Goal: Transaction & Acquisition: Purchase product/service

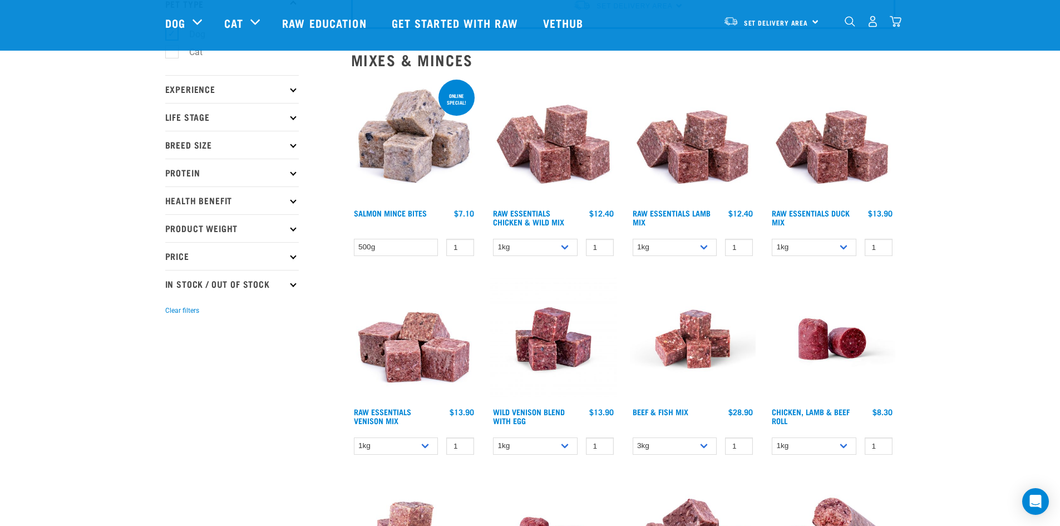
scroll to position [111, 0]
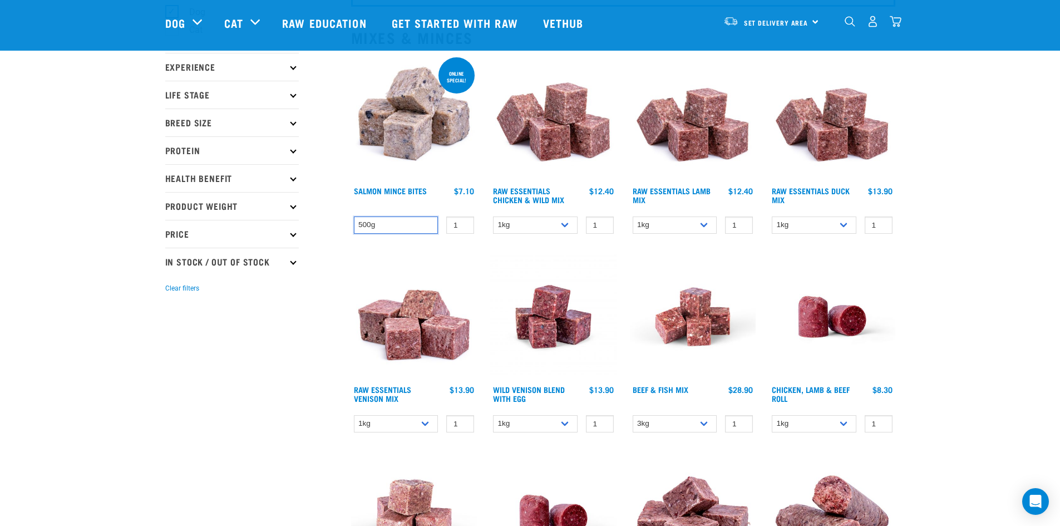
click at [402, 225] on select "500g" at bounding box center [396, 224] width 85 height 17
click at [354, 216] on select "500g" at bounding box center [396, 224] width 85 height 17
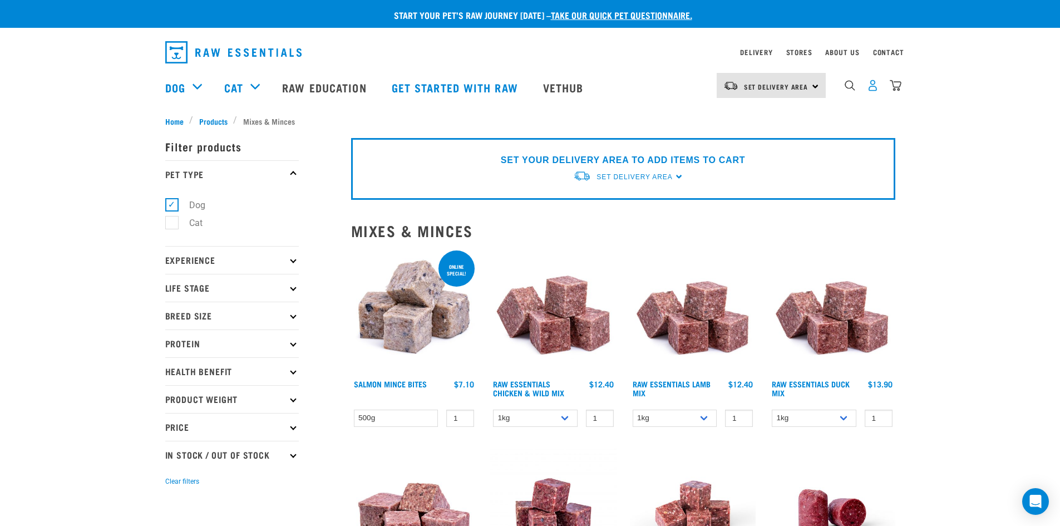
click at [868, 87] on img "dropdown navigation" at bounding box center [873, 86] width 12 height 12
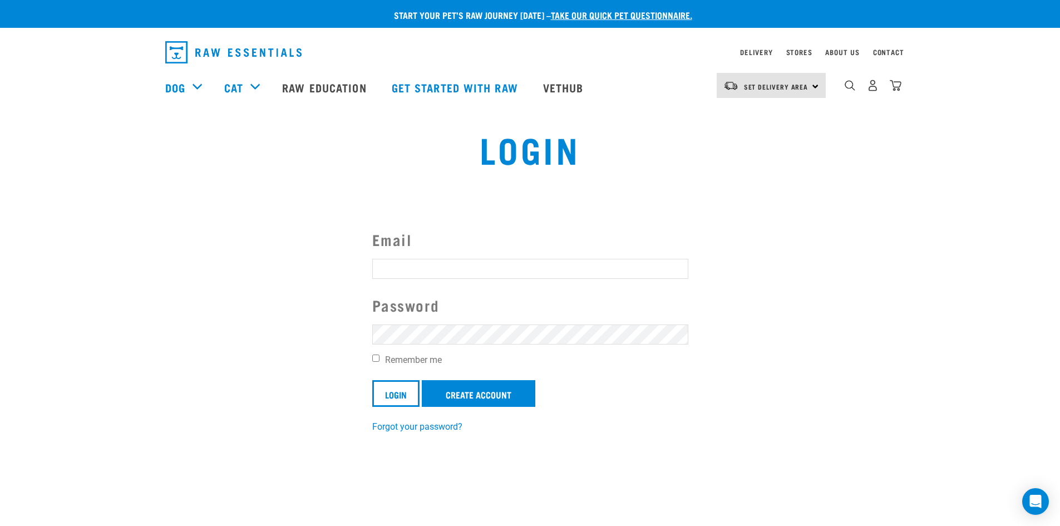
click at [397, 280] on form "Email Password Remember me Login Create Account" at bounding box center [530, 317] width 316 height 179
click at [404, 269] on input "Email" at bounding box center [530, 269] width 316 height 20
type input "jasonhu21@hotmail.com"
click at [372, 380] on input "Login" at bounding box center [395, 393] width 47 height 27
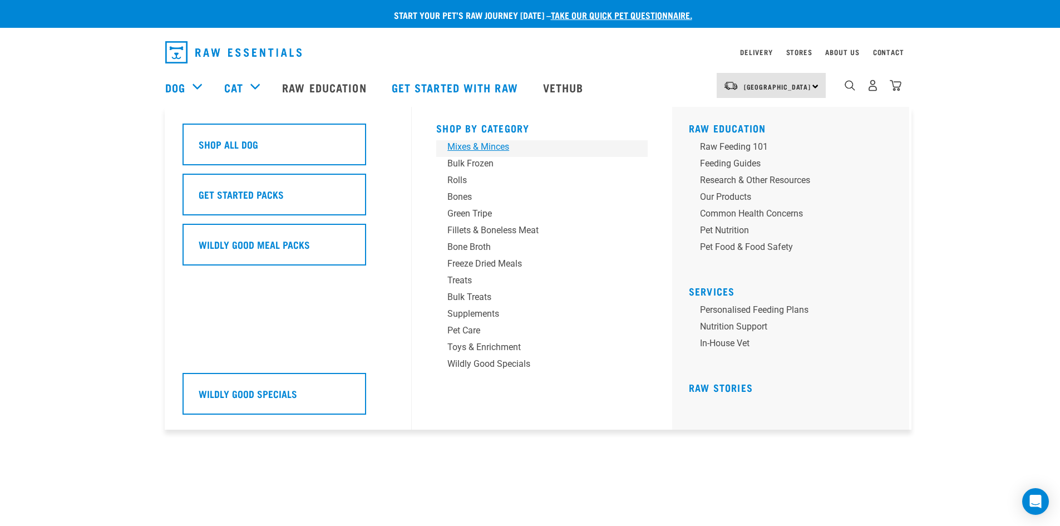
click at [468, 141] on div "Mixes & Minces" at bounding box center [534, 146] width 174 height 13
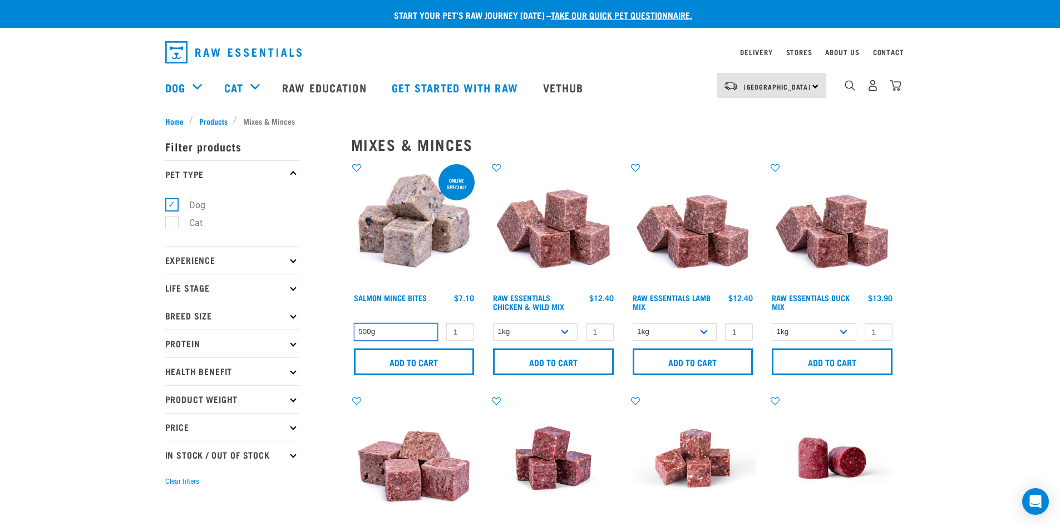
click at [390, 328] on select "500g" at bounding box center [396, 331] width 85 height 17
click at [404, 358] on input "Add to cart" at bounding box center [414, 361] width 121 height 27
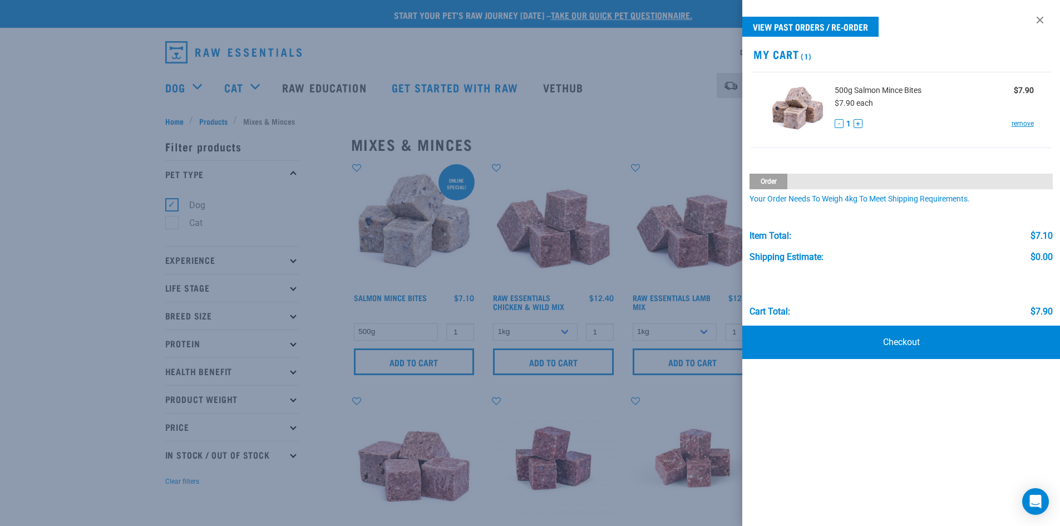
click at [603, 44] on div at bounding box center [530, 263] width 1060 height 526
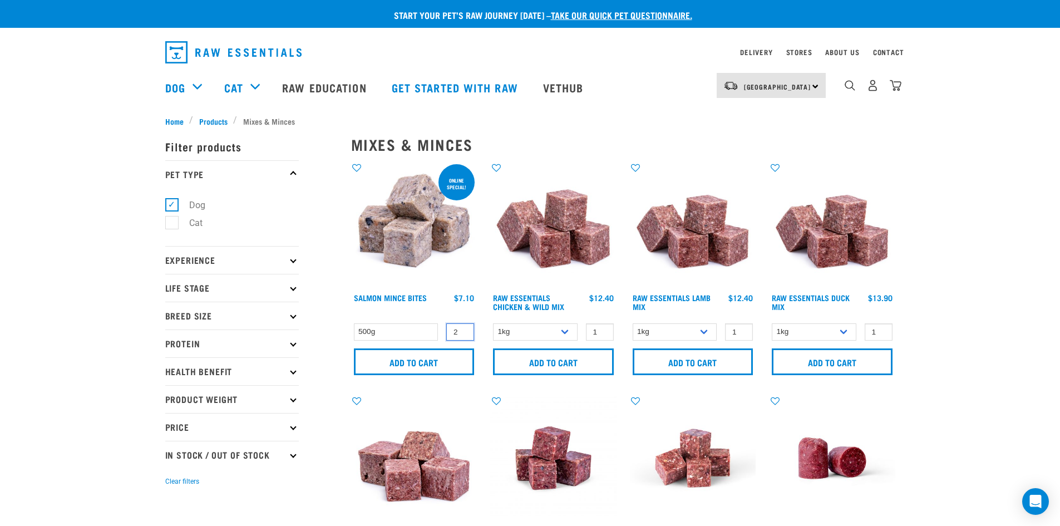
type input "2"
click at [461, 329] on input "2" at bounding box center [460, 331] width 28 height 17
click at [438, 358] on input "Add to cart" at bounding box center [414, 361] width 121 height 27
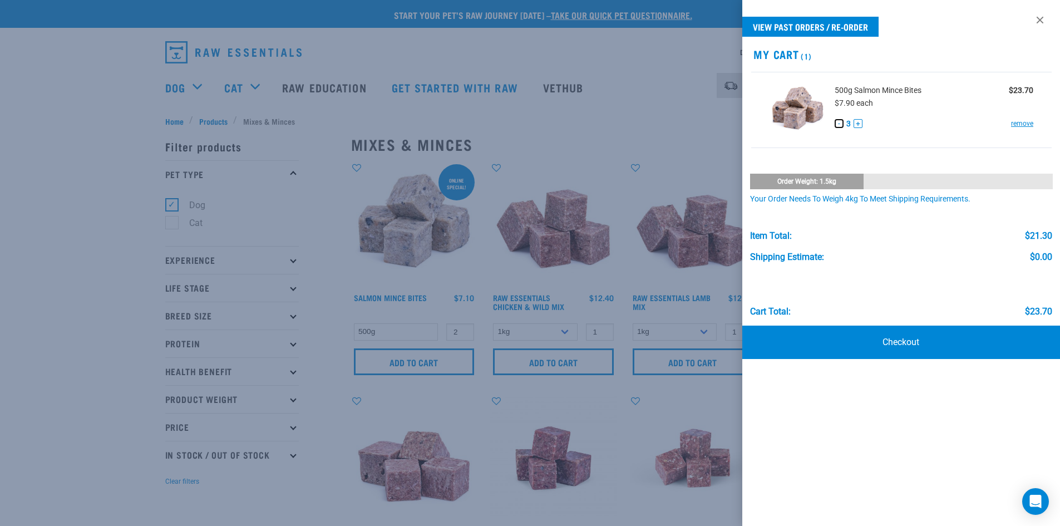
click at [838, 122] on button "-" at bounding box center [839, 123] width 9 height 9
click at [647, 49] on div at bounding box center [530, 263] width 1060 height 526
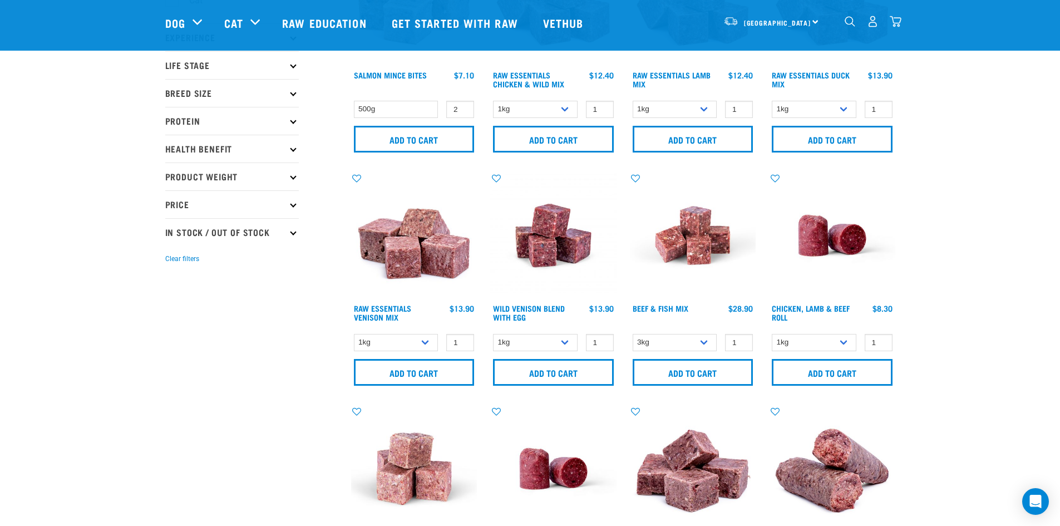
scroll to position [223, 0]
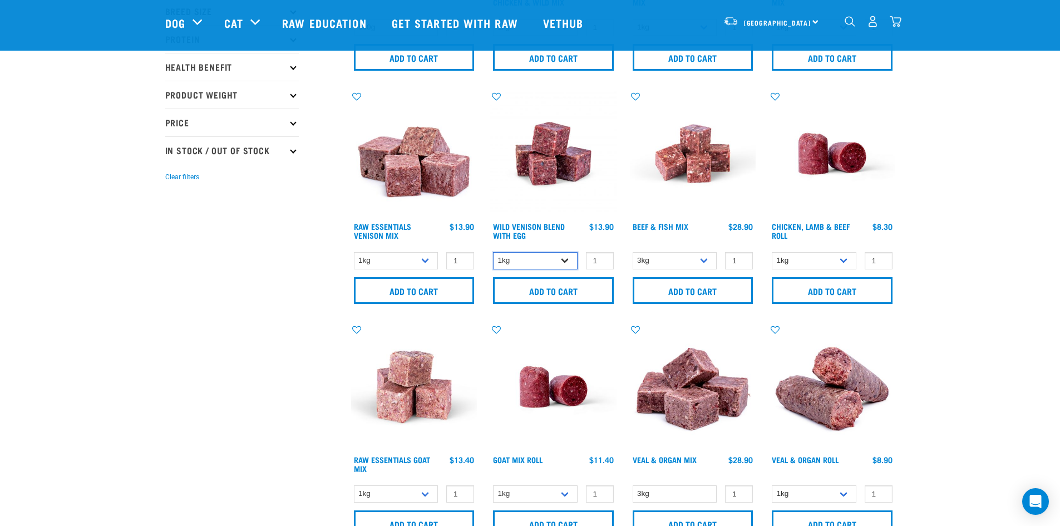
click at [563, 262] on select "1kg 3kg Bulk (10kg)" at bounding box center [535, 260] width 85 height 17
select select "34496"
click at [493, 252] on select "1kg 3kg Bulk (10kg)" at bounding box center [535, 260] width 85 height 17
click at [565, 294] on input "Add to cart" at bounding box center [553, 290] width 121 height 27
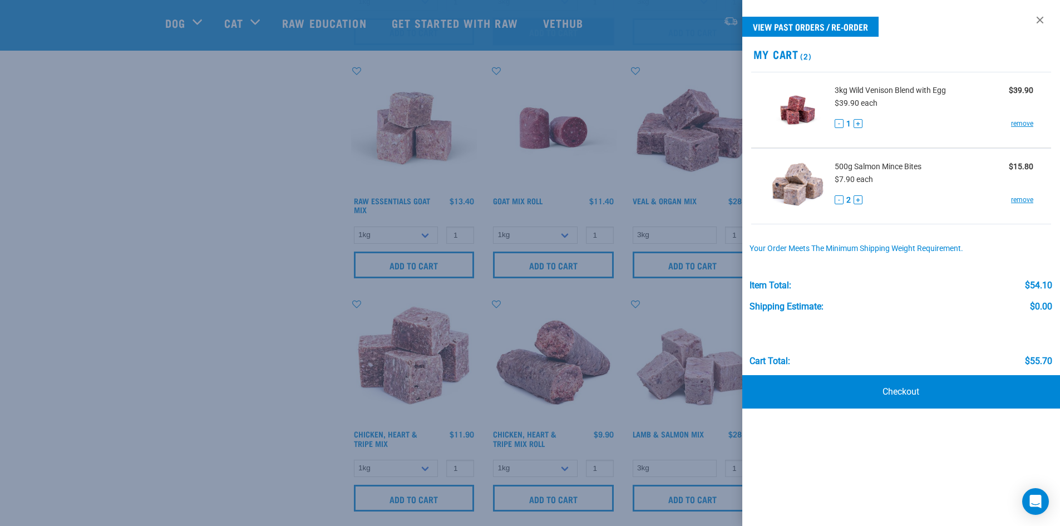
scroll to position [557, 0]
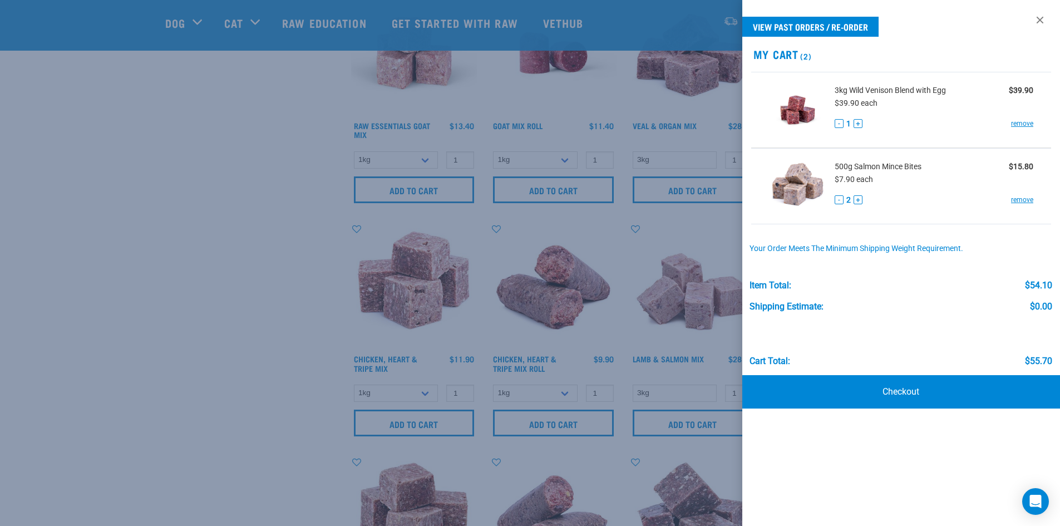
click at [233, 210] on div at bounding box center [530, 263] width 1060 height 526
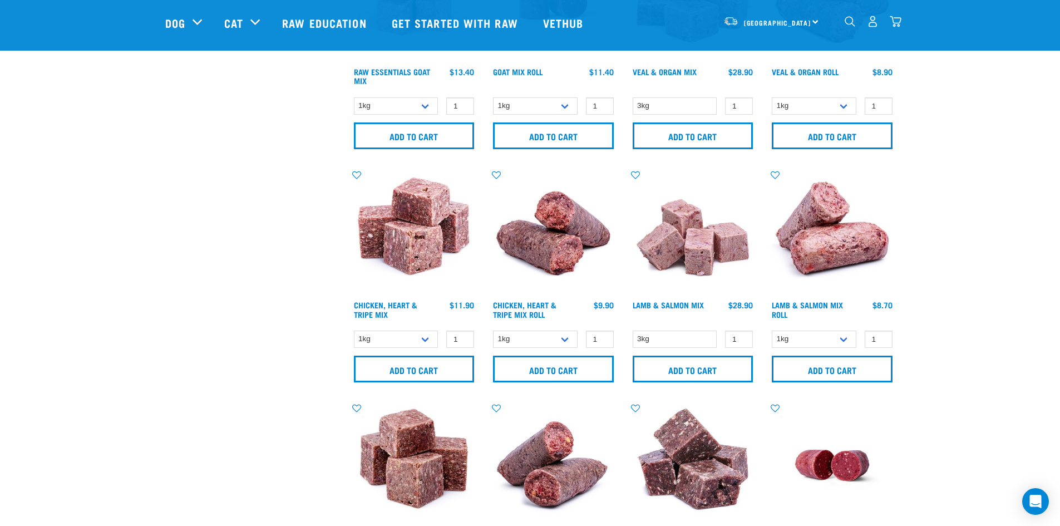
scroll to position [668, 0]
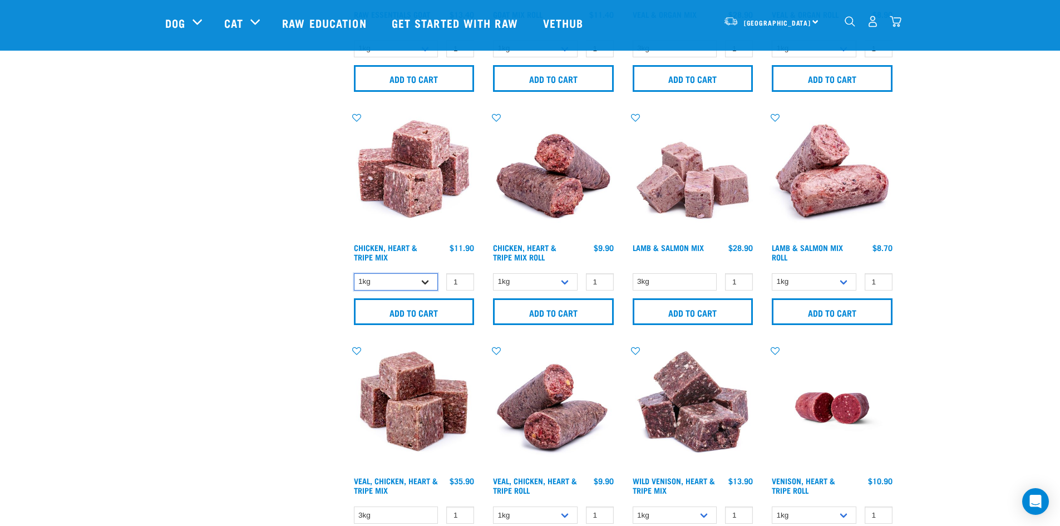
click at [432, 286] on select "1kg 3kg" at bounding box center [396, 281] width 85 height 17
select select "368"
click at [354, 273] on select "1kg 3kg" at bounding box center [396, 281] width 85 height 17
click at [437, 309] on input "Add to cart" at bounding box center [414, 311] width 121 height 27
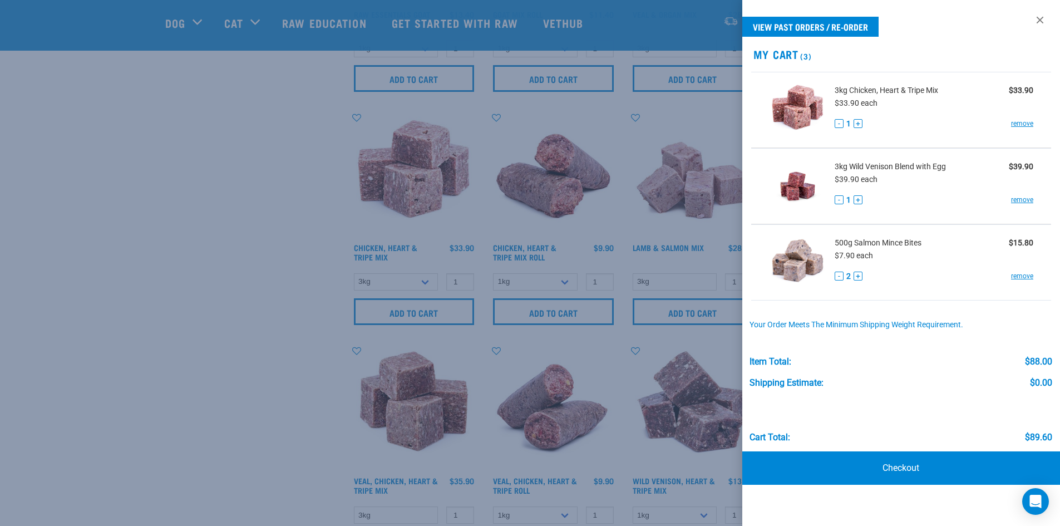
click at [141, 167] on div at bounding box center [530, 263] width 1060 height 526
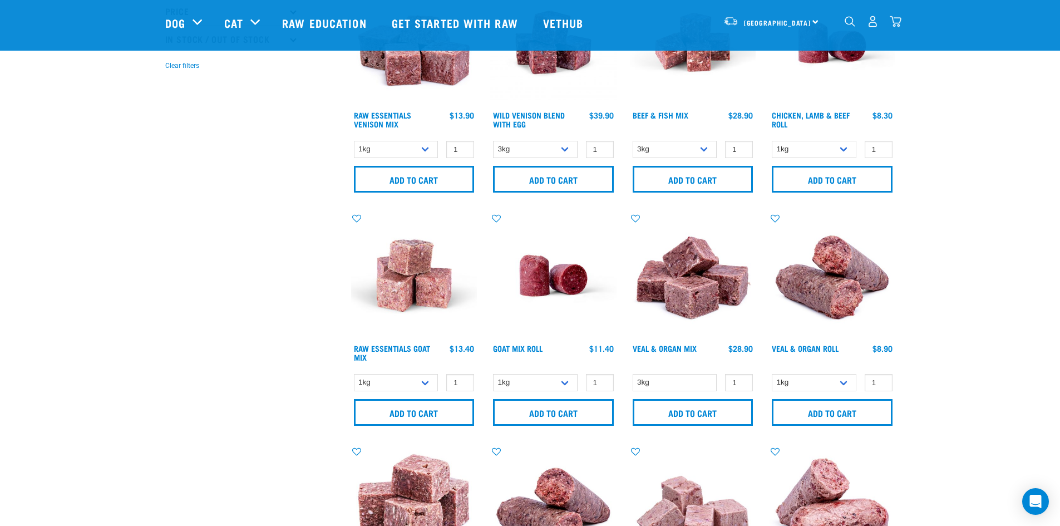
scroll to position [0, 0]
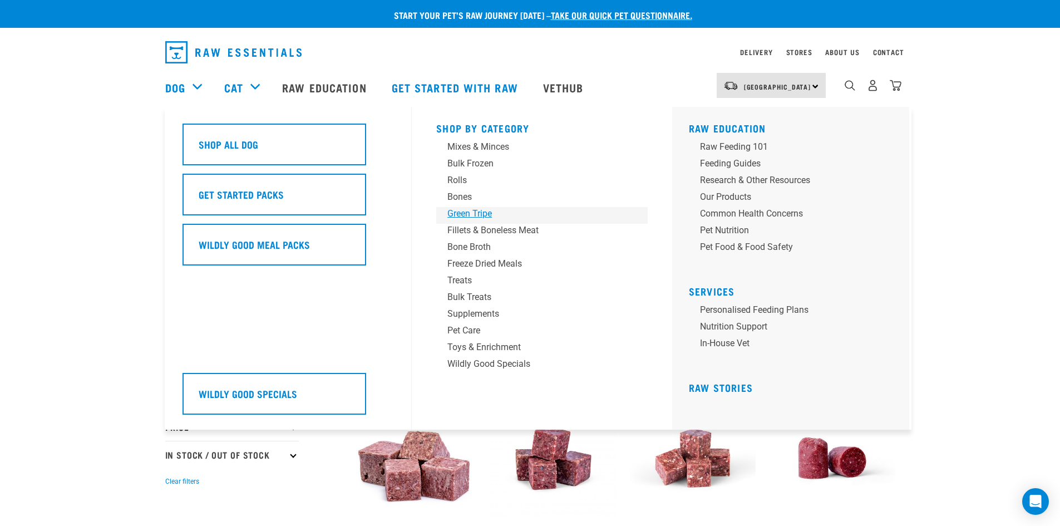
click at [468, 211] on div "Green Tripe" at bounding box center [534, 213] width 174 height 13
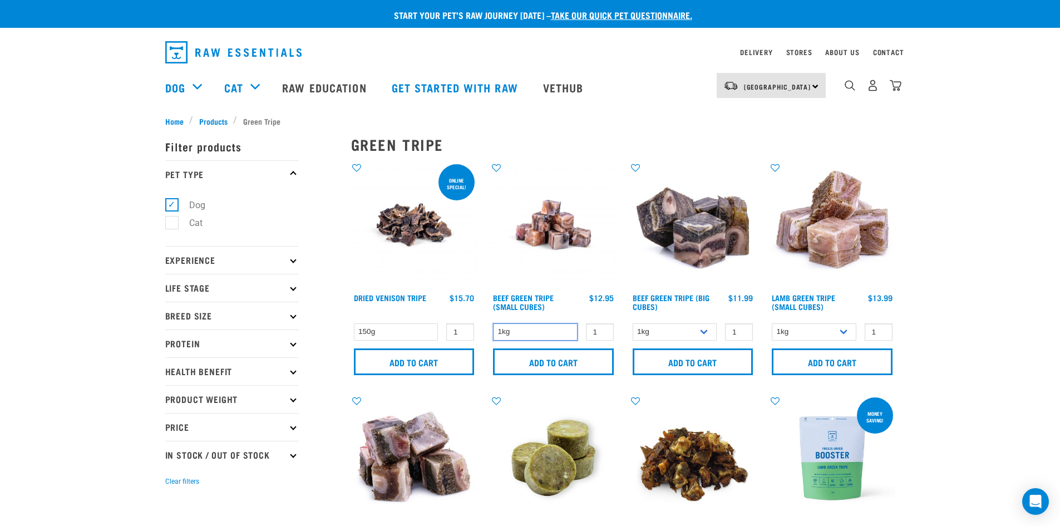
click at [571, 328] on select "1kg" at bounding box center [535, 331] width 85 height 17
click at [571, 357] on input "Add to cart" at bounding box center [553, 361] width 121 height 27
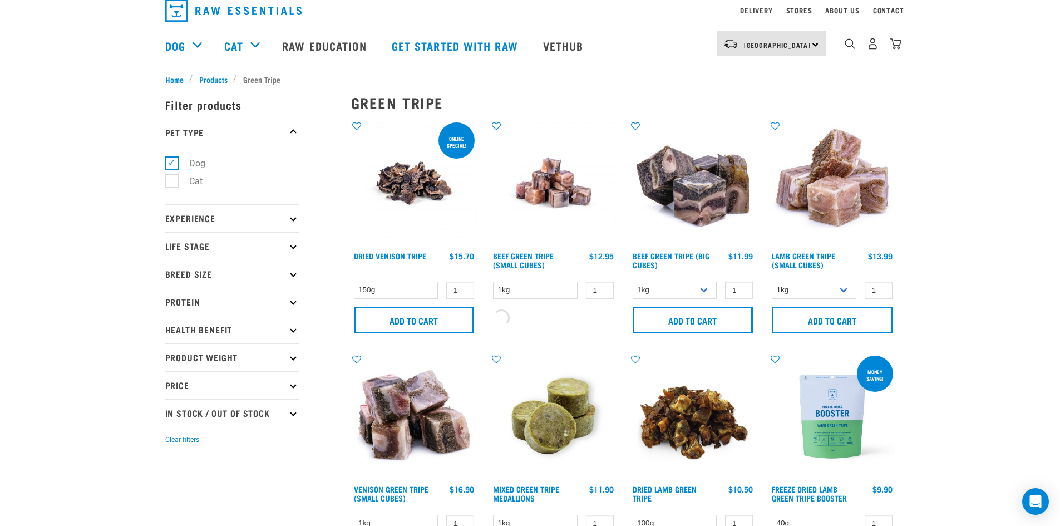
scroll to position [111, 0]
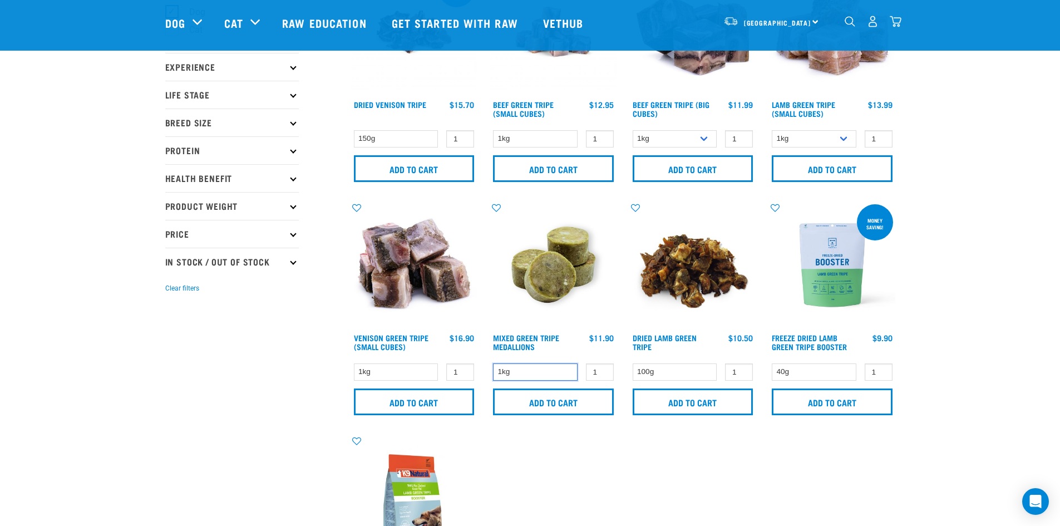
click at [568, 372] on select "1kg" at bounding box center [535, 371] width 85 height 17
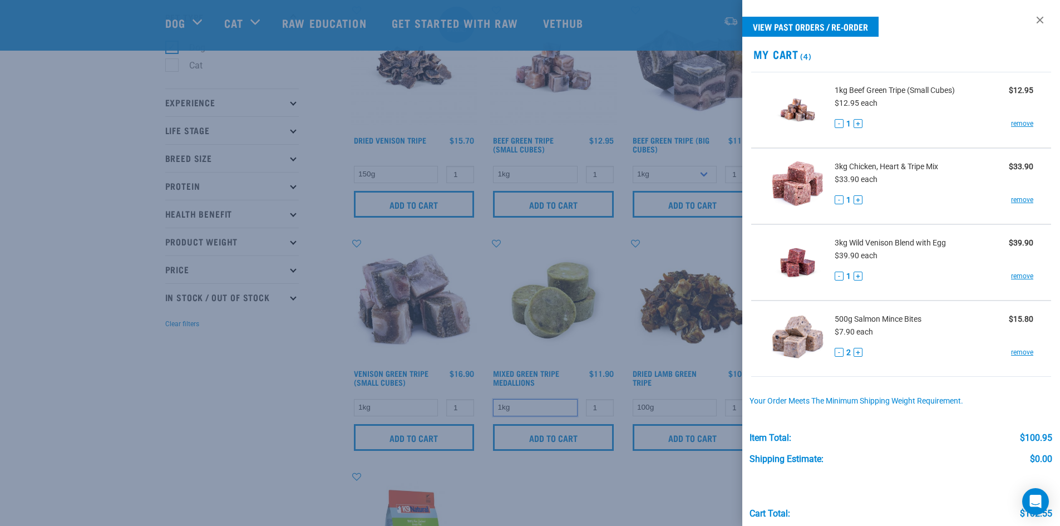
scroll to position [56, 0]
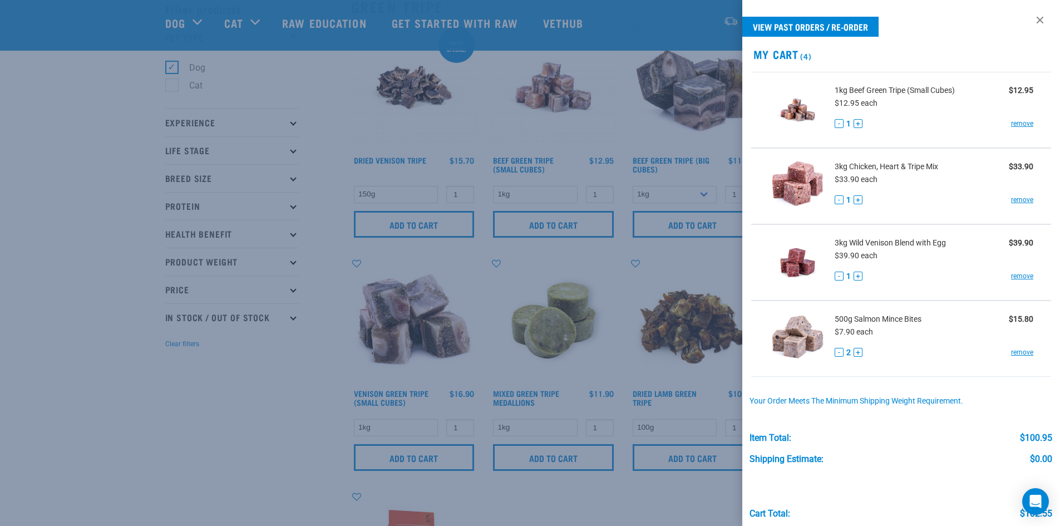
click at [92, 176] on div at bounding box center [530, 263] width 1060 height 526
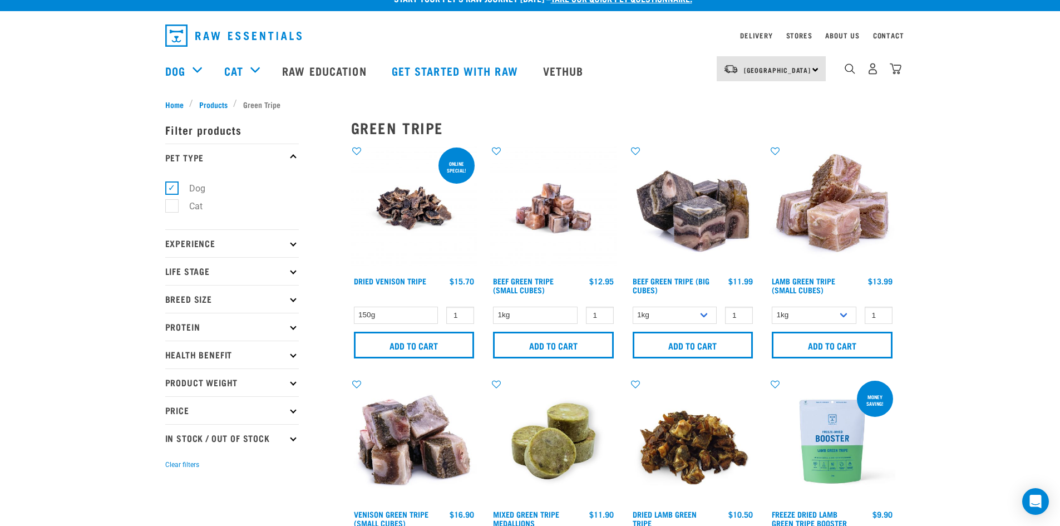
scroll to position [0, 0]
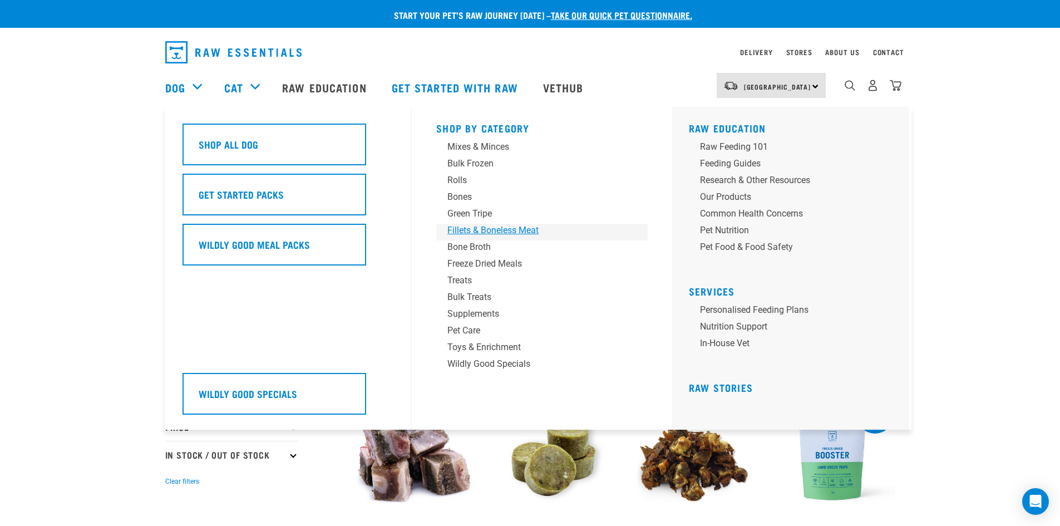
click at [469, 232] on div "Fillets & Boneless Meat" at bounding box center [534, 230] width 174 height 13
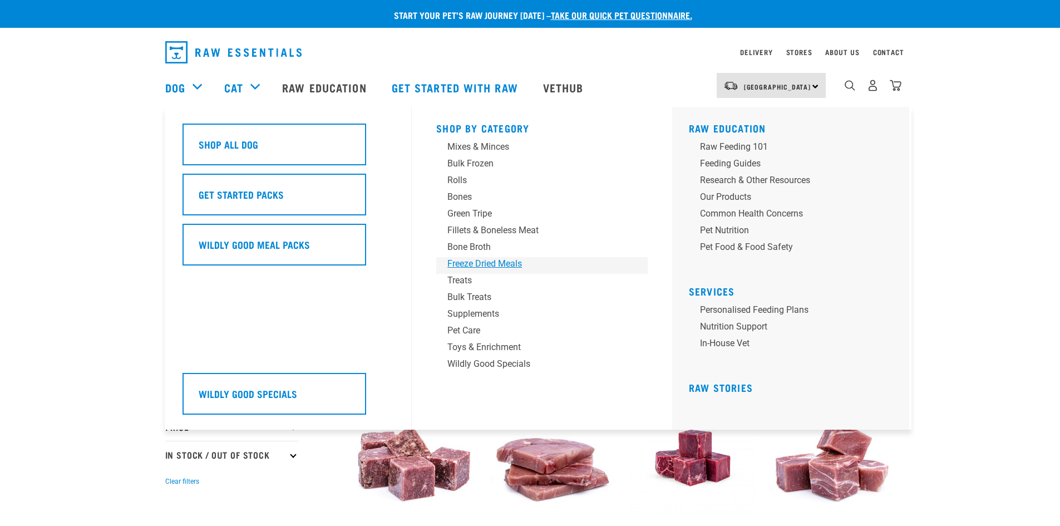
click at [461, 268] on div "Freeze Dried Meals" at bounding box center [534, 263] width 174 height 13
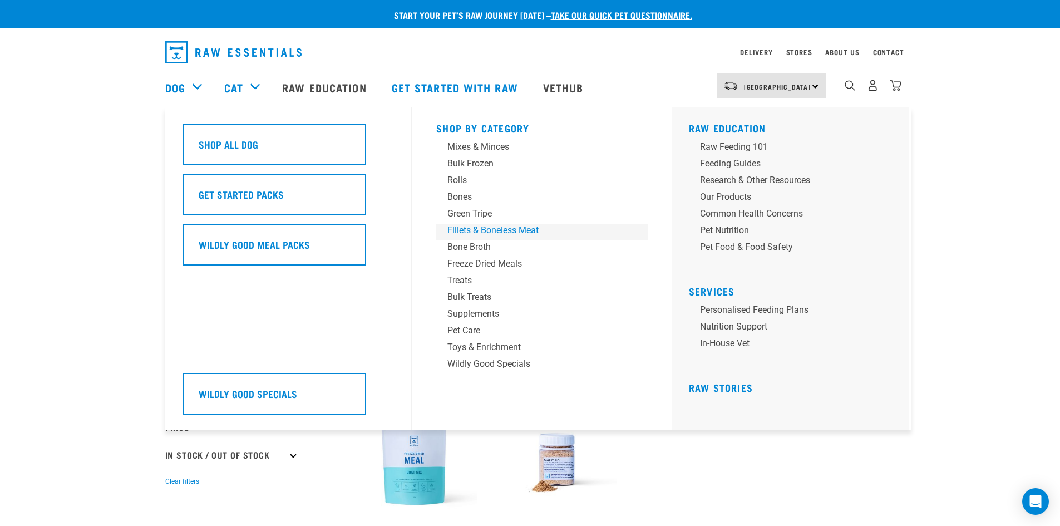
click at [520, 229] on div "Fillets & Boneless Meat" at bounding box center [534, 230] width 174 height 13
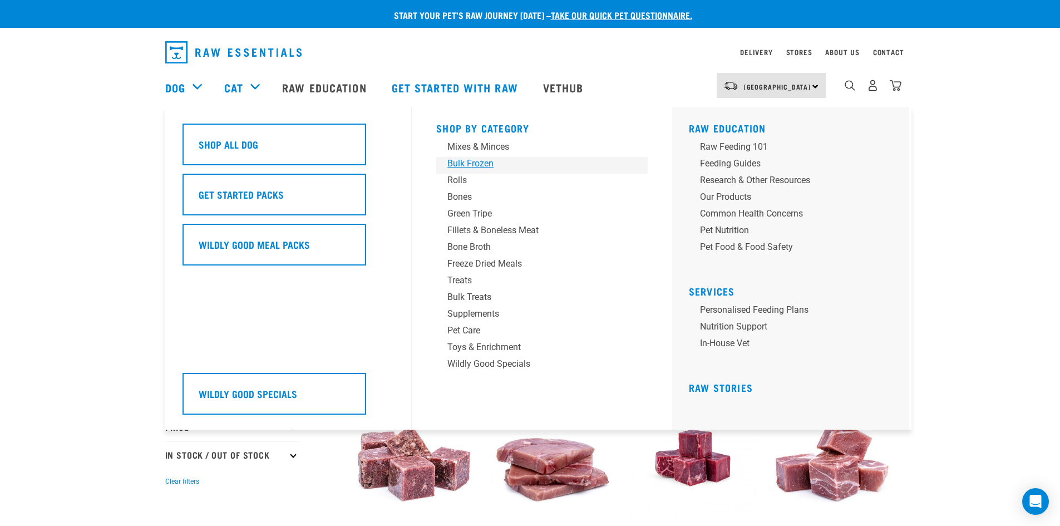
click at [495, 169] on div "Bulk Frozen" at bounding box center [534, 163] width 174 height 13
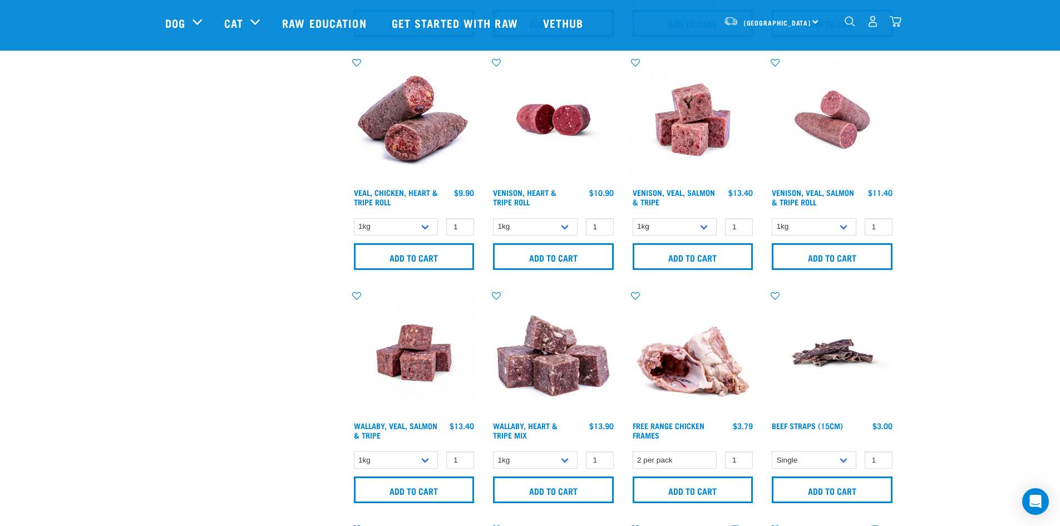
scroll to position [835, 0]
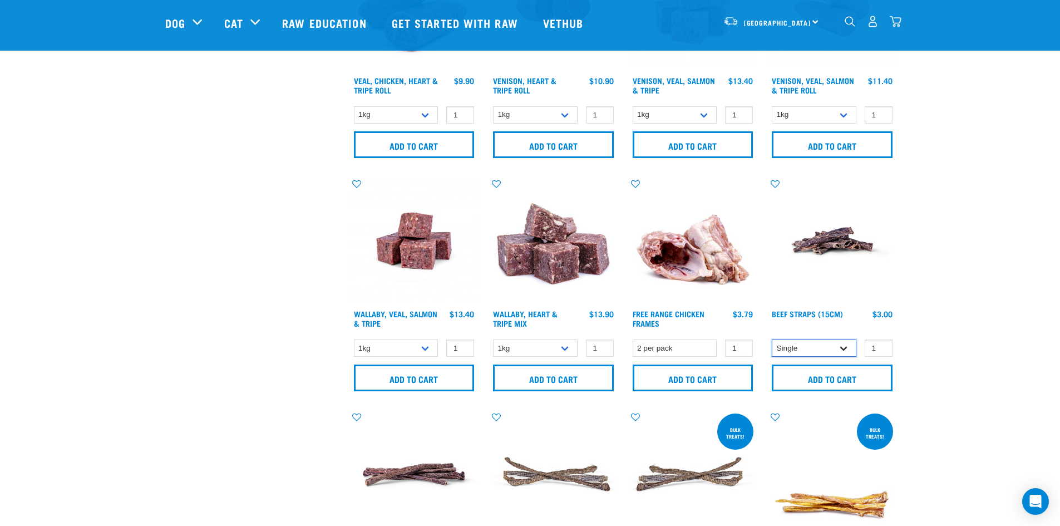
click at [842, 345] on select "Single 6 per pack 25 per pack" at bounding box center [814, 347] width 85 height 17
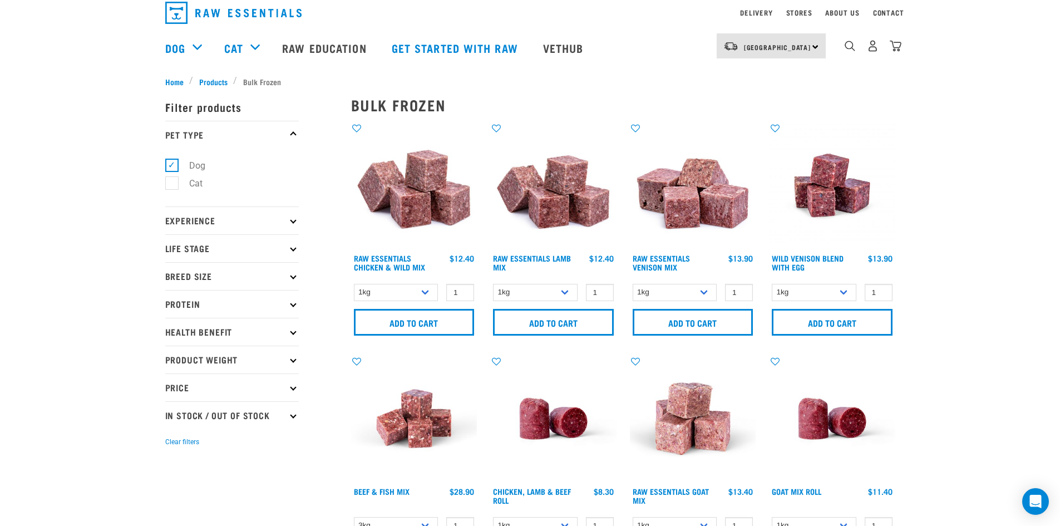
scroll to position [0, 0]
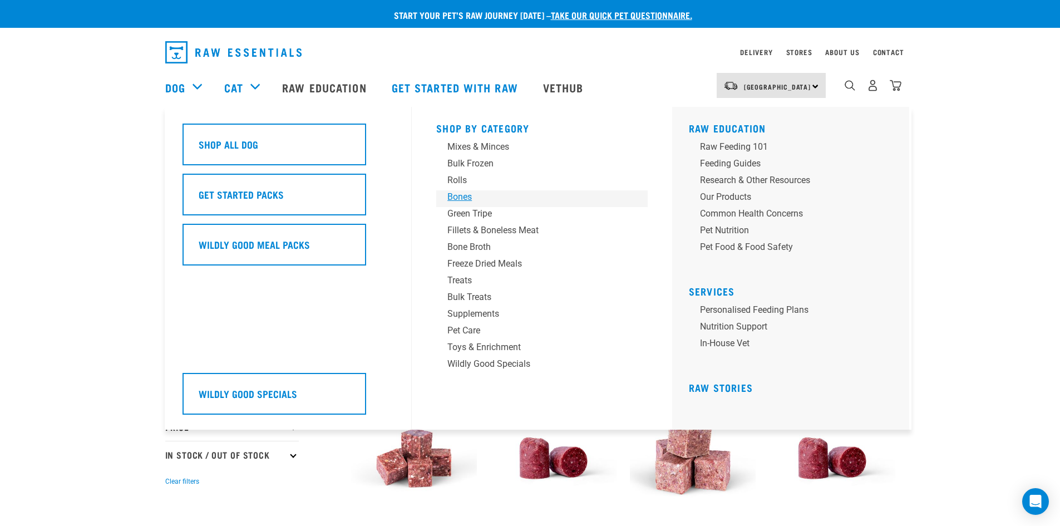
click at [459, 199] on div "Bones" at bounding box center [534, 196] width 174 height 13
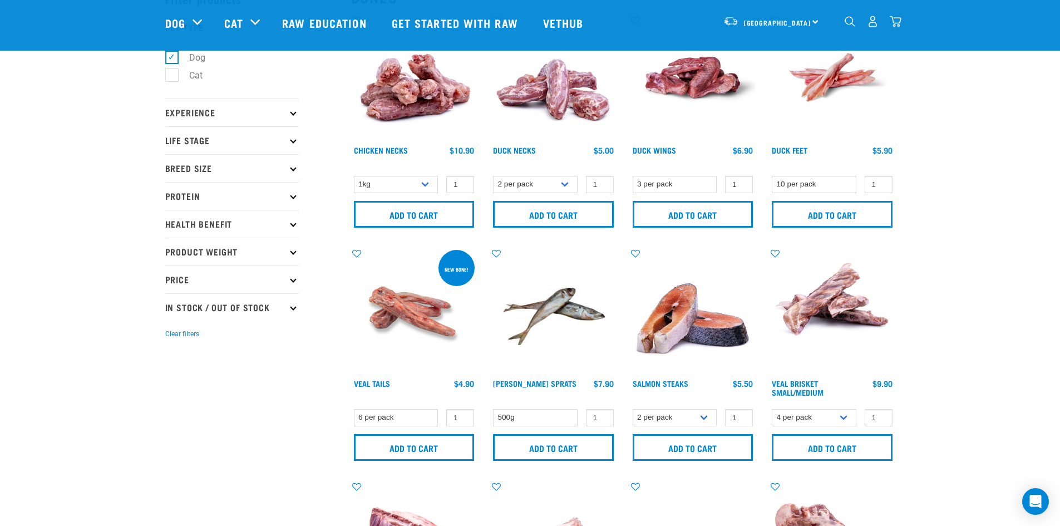
scroll to position [167, 0]
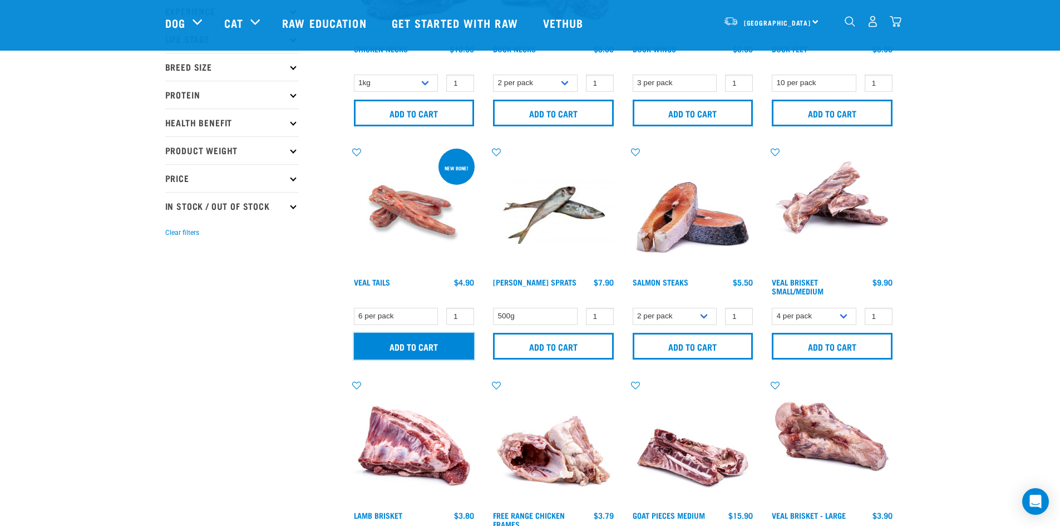
click at [422, 346] on input "Add to cart" at bounding box center [414, 346] width 121 height 27
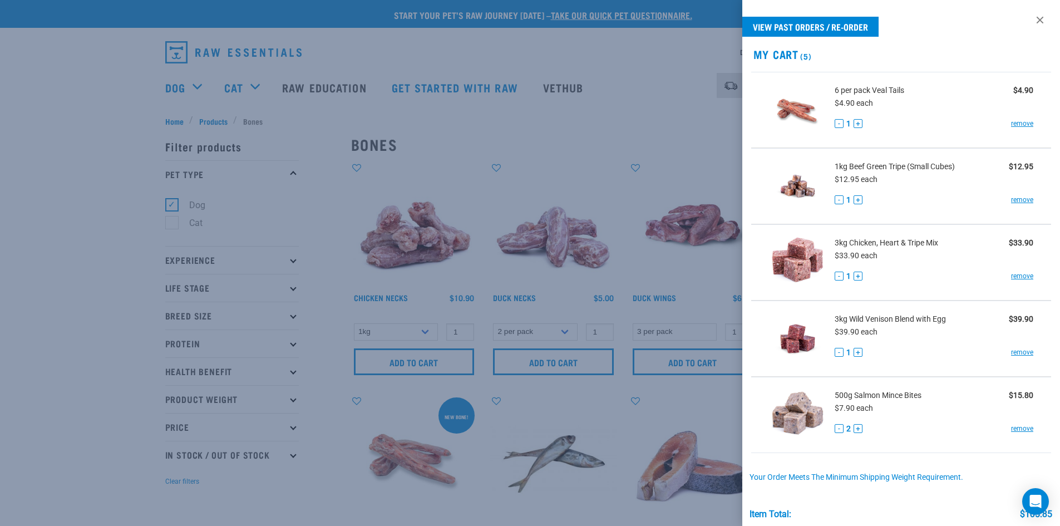
scroll to position [125, 0]
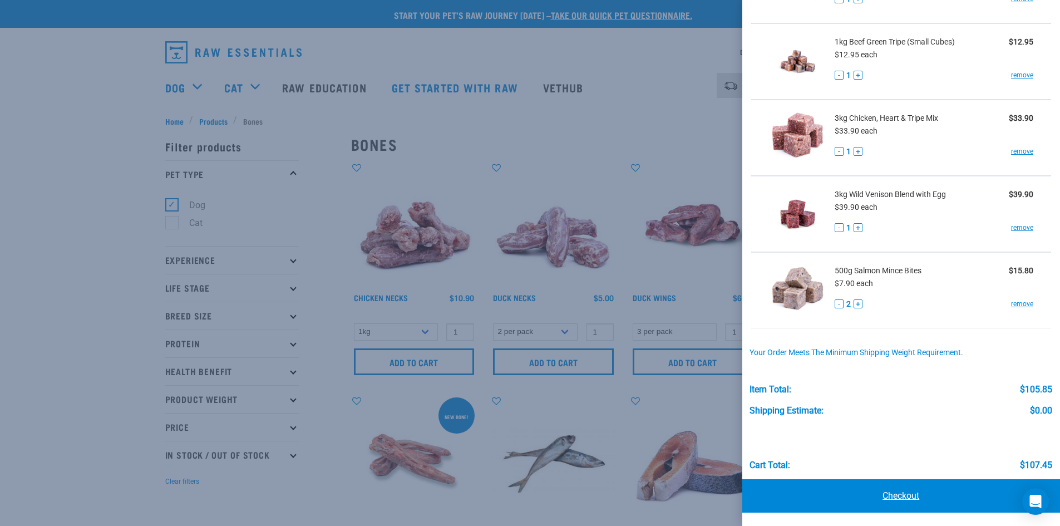
click at [898, 484] on link "Checkout" at bounding box center [901, 495] width 318 height 33
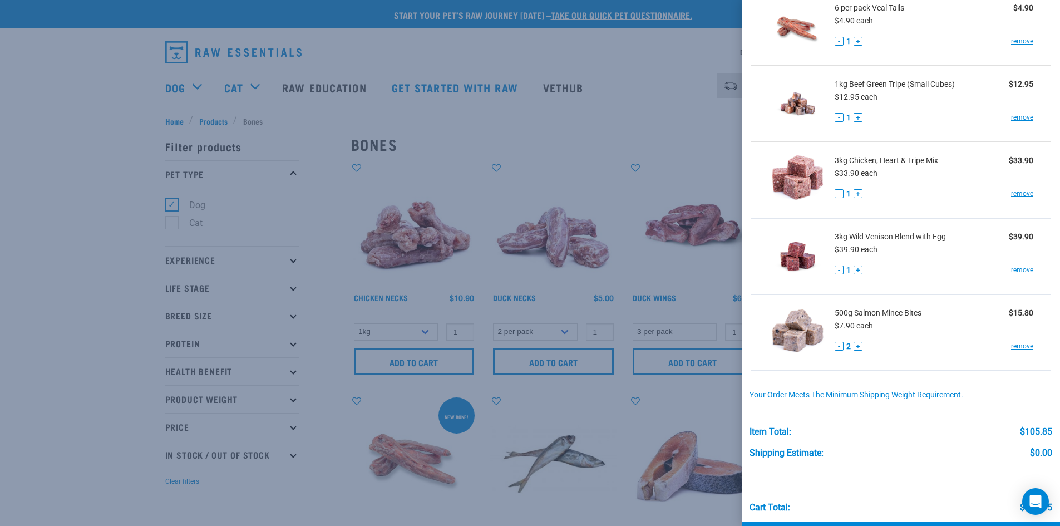
scroll to position [13, 0]
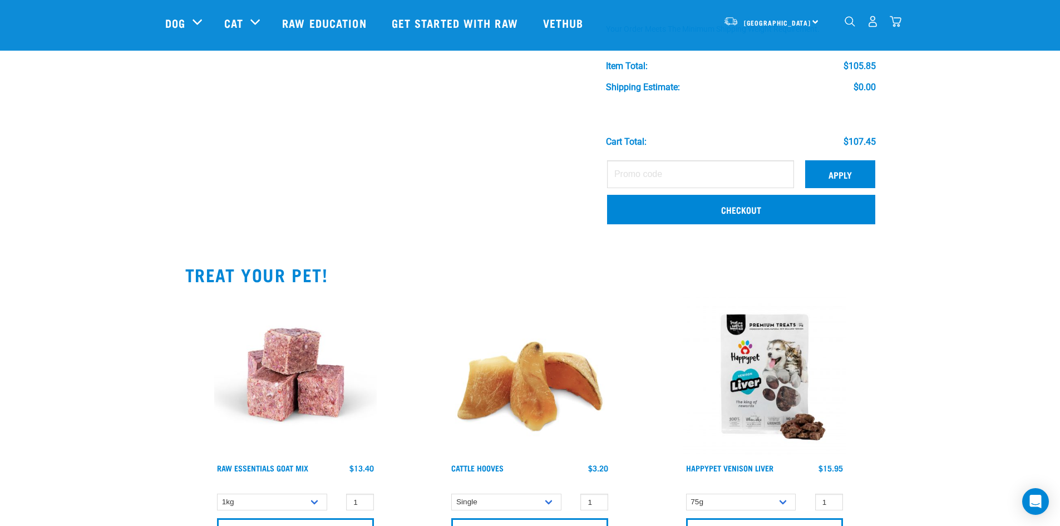
scroll to position [334, 0]
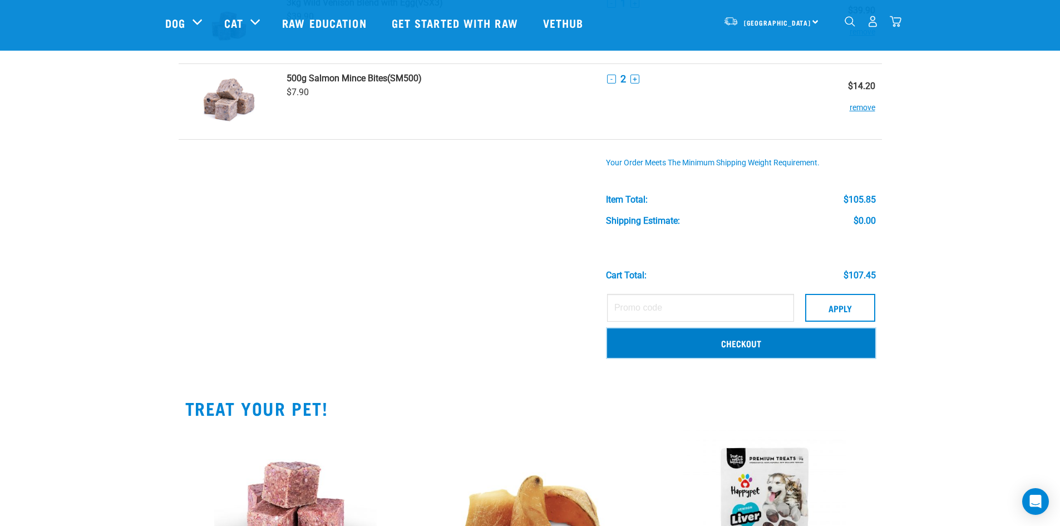
click at [765, 338] on link "Checkout" at bounding box center [741, 342] width 268 height 29
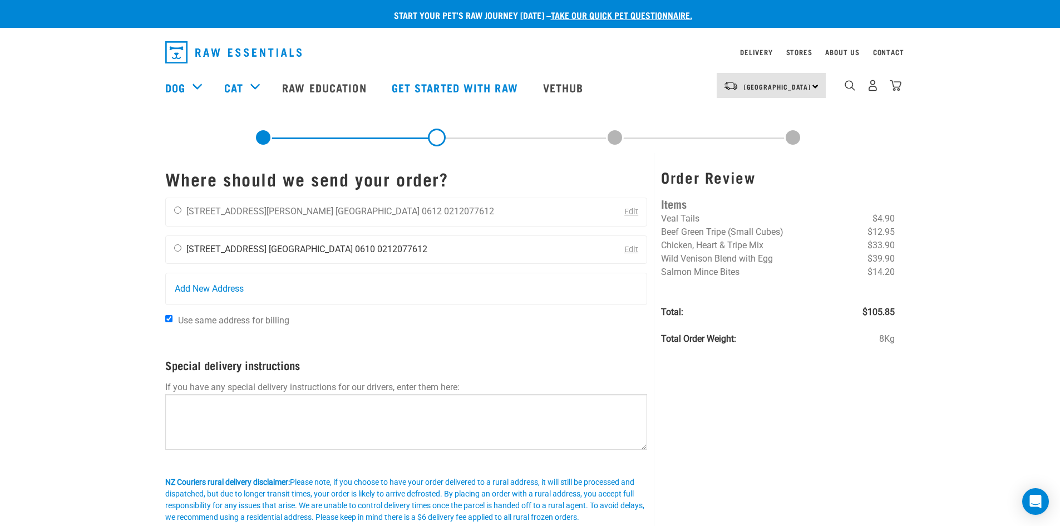
click at [209, 247] on li "[STREET_ADDRESS]" at bounding box center [226, 249] width 80 height 11
click at [177, 245] on input "radio" at bounding box center [177, 247] width 7 height 7
radio input "true"
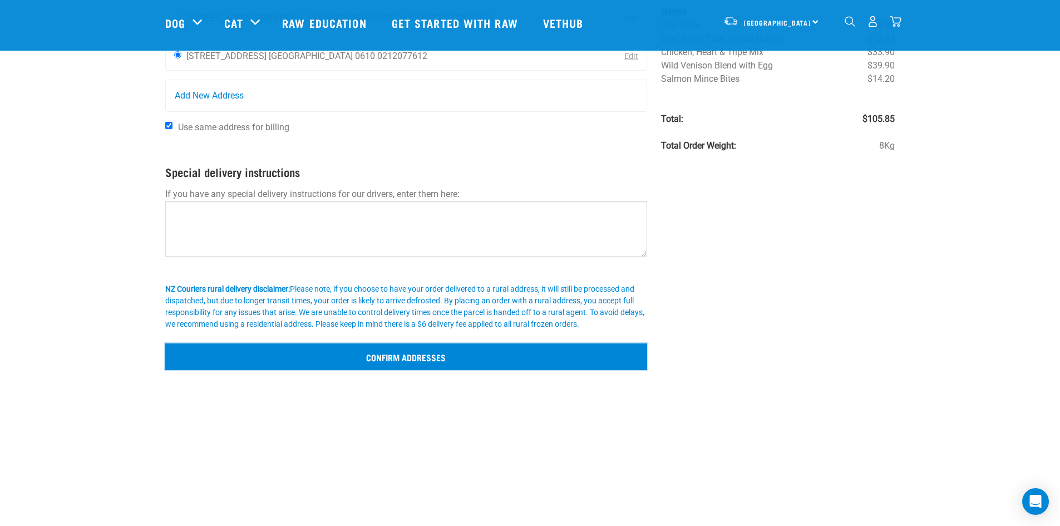
click at [415, 364] on input "Confirm addresses" at bounding box center [406, 356] width 483 height 27
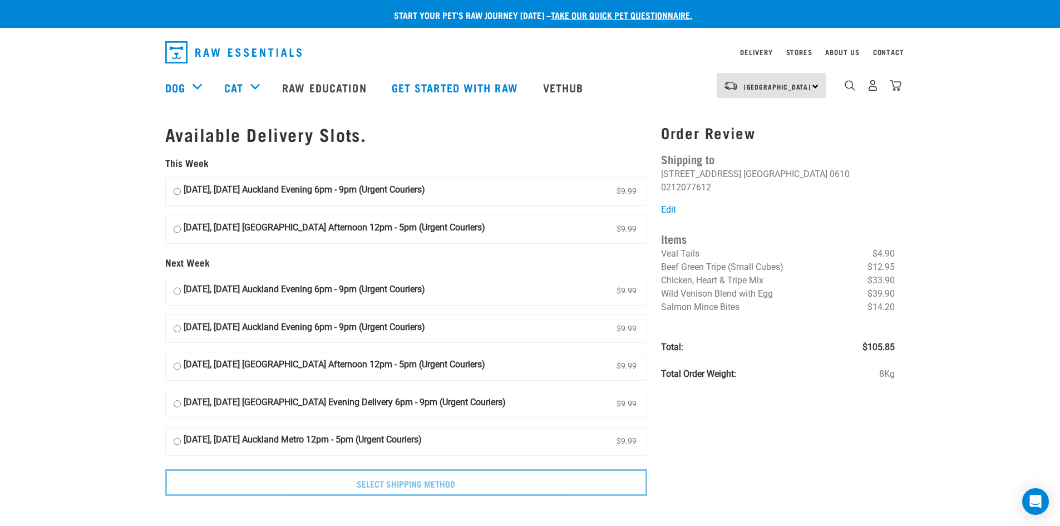
click at [176, 194] on input "15 August, Friday Auckland Evening 6pm - 9pm (Urgent Couriers) $9.99" at bounding box center [177, 191] width 7 height 17
radio input "true"
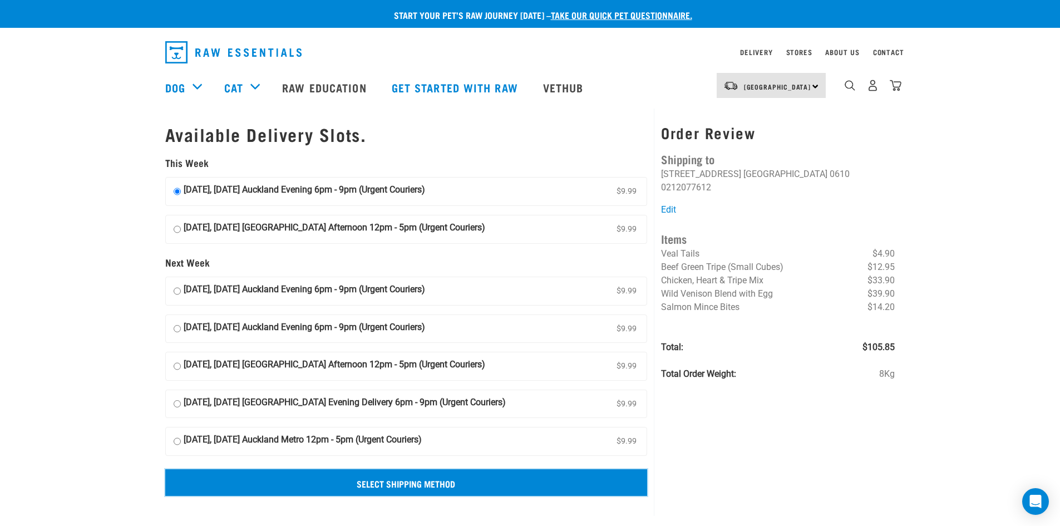
click at [422, 480] on input "Select Shipping Method" at bounding box center [406, 482] width 483 height 27
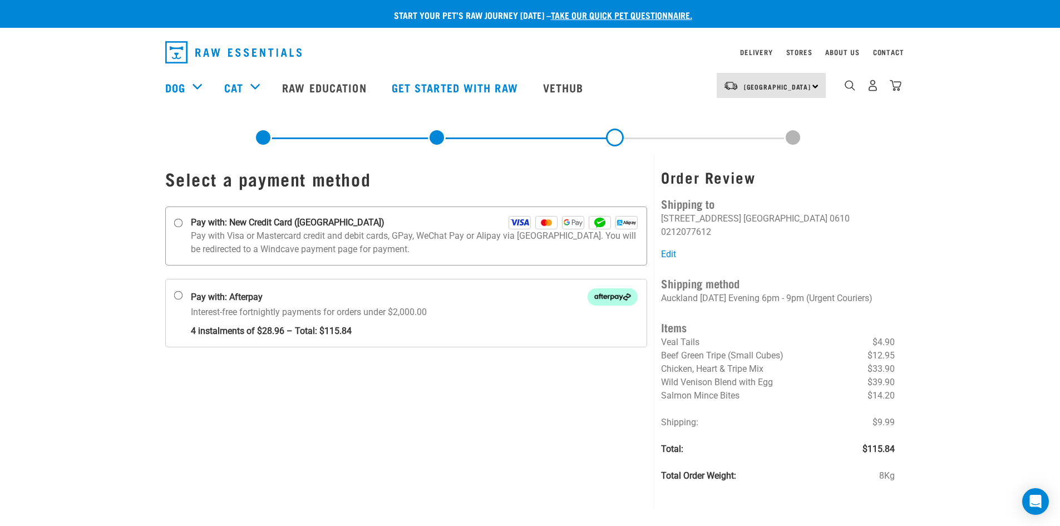
click at [242, 236] on p "Pay with Visa or Mastercard credit and debit cards, GPay, WeChat Pay or Alipay …" at bounding box center [414, 242] width 447 height 27
click at [183, 228] on input "Pay with: New Credit Card ([GEOGRAPHIC_DATA])" at bounding box center [178, 223] width 9 height 9
radio input "true"
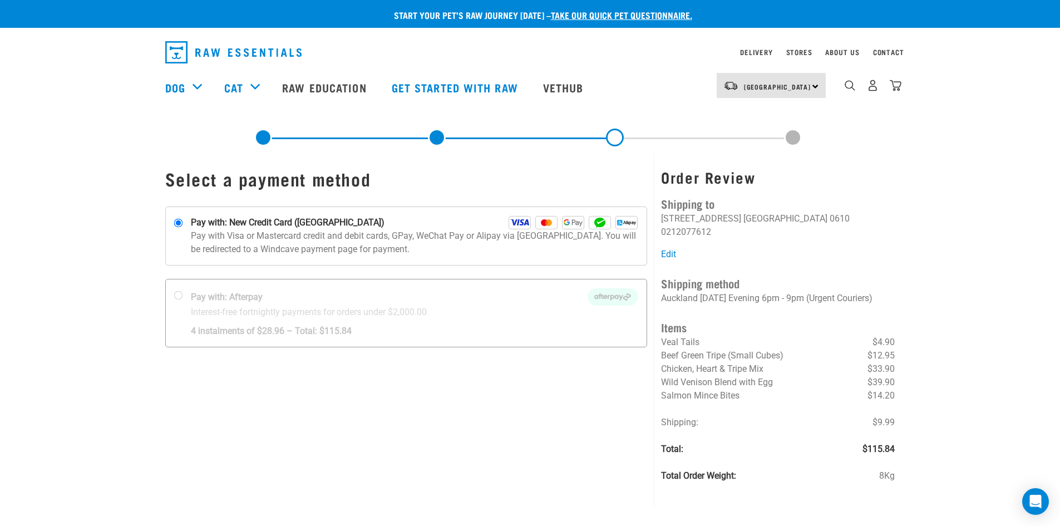
click at [183, 297] on div at bounding box center [406, 312] width 481 height 67
click at [183, 297] on input "Pay with: Afterpay Interest-free fortnightly payments for orders under $2,000.00" at bounding box center [178, 295] width 9 height 9
radio input "true"
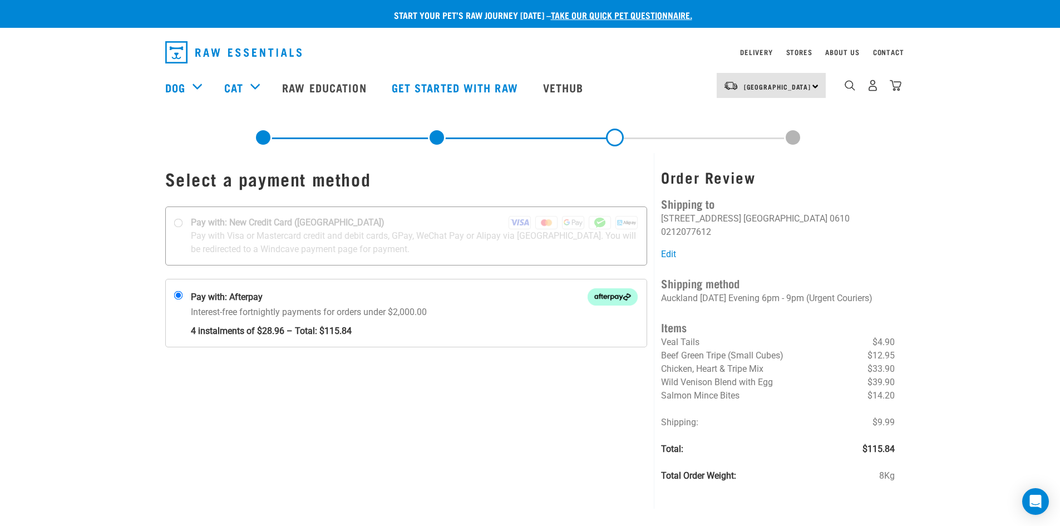
click at [191, 230] on div at bounding box center [406, 236] width 481 height 58
click at [183, 228] on input "Pay with: New Credit Card (Windcave)" at bounding box center [178, 223] width 9 height 9
radio input "true"
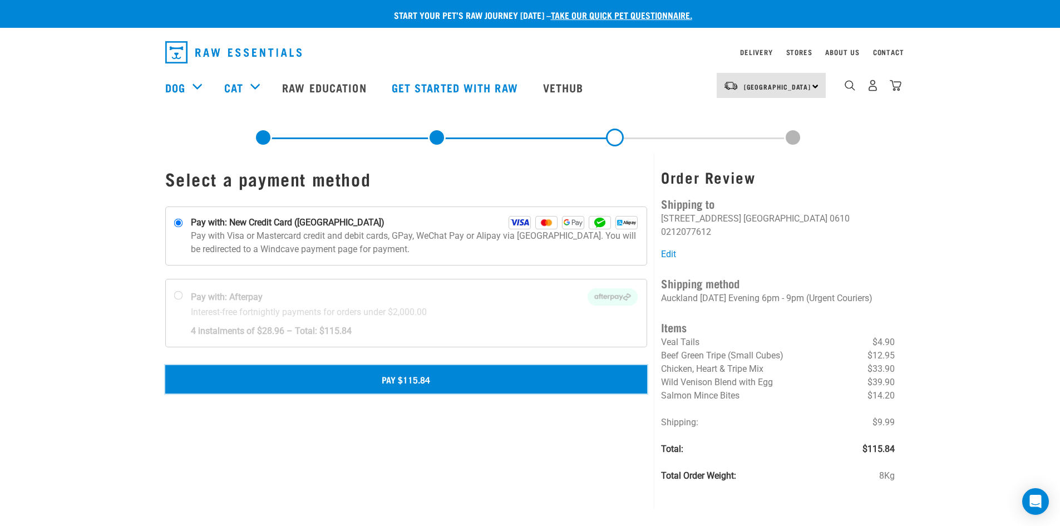
click at [451, 367] on button "Pay $115.84" at bounding box center [406, 379] width 483 height 28
